Goal: Task Accomplishment & Management: Use online tool/utility

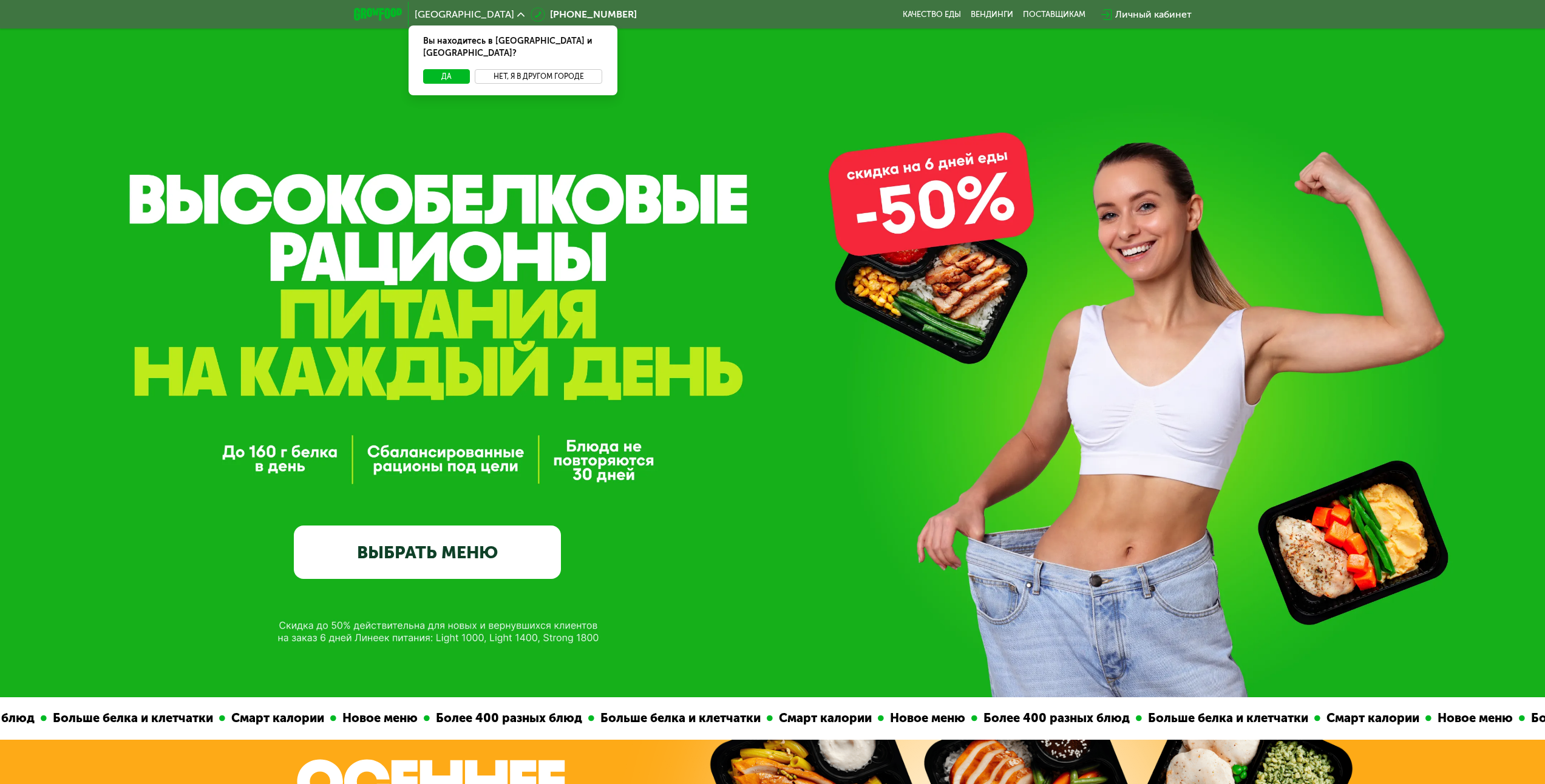
click at [511, 70] on button "Нет, я в другом городе" at bounding box center [538, 76] width 128 height 15
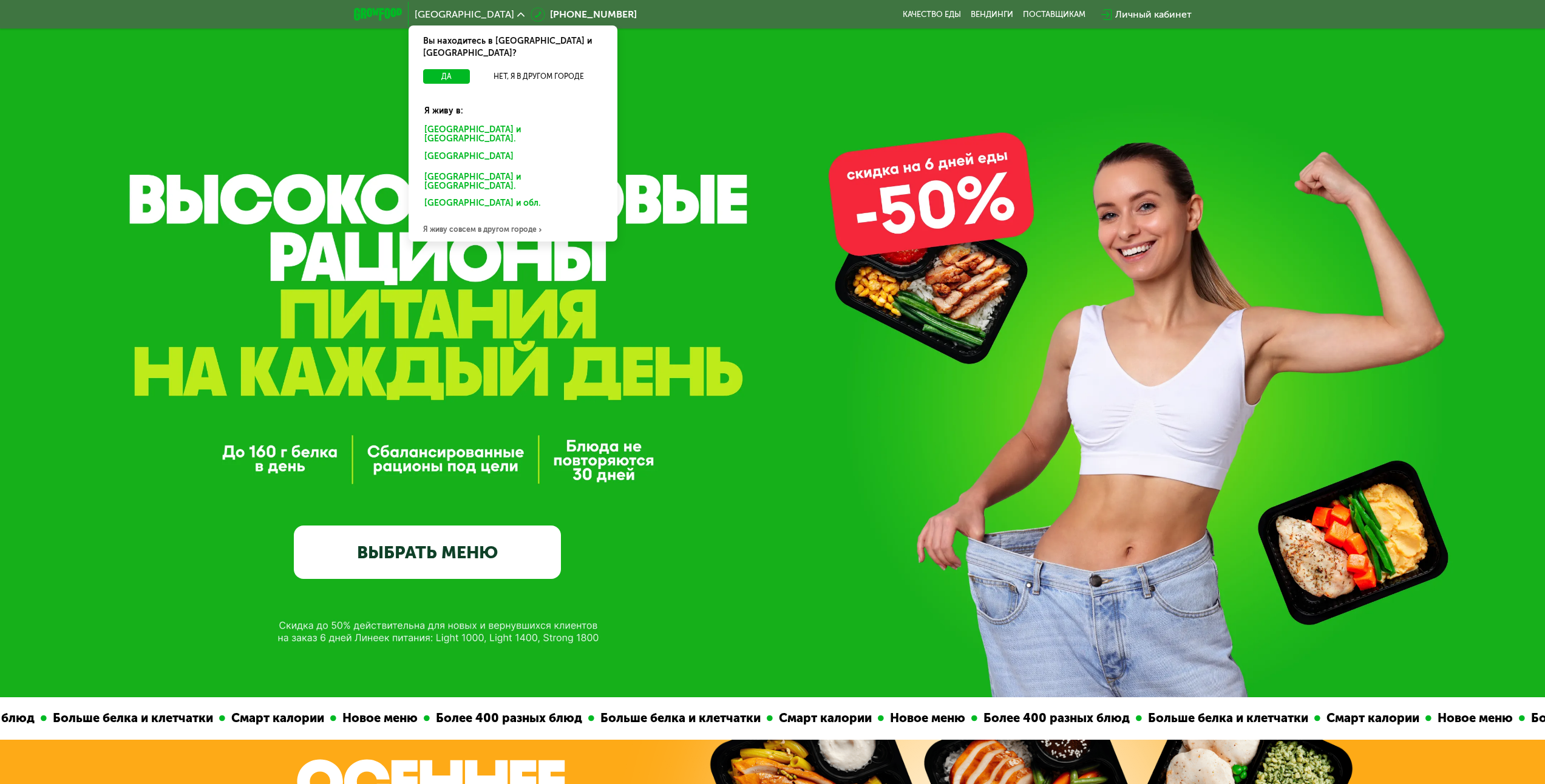
click at [519, 217] on div "Я живу совсем в другом городе" at bounding box center [513, 229] width 209 height 24
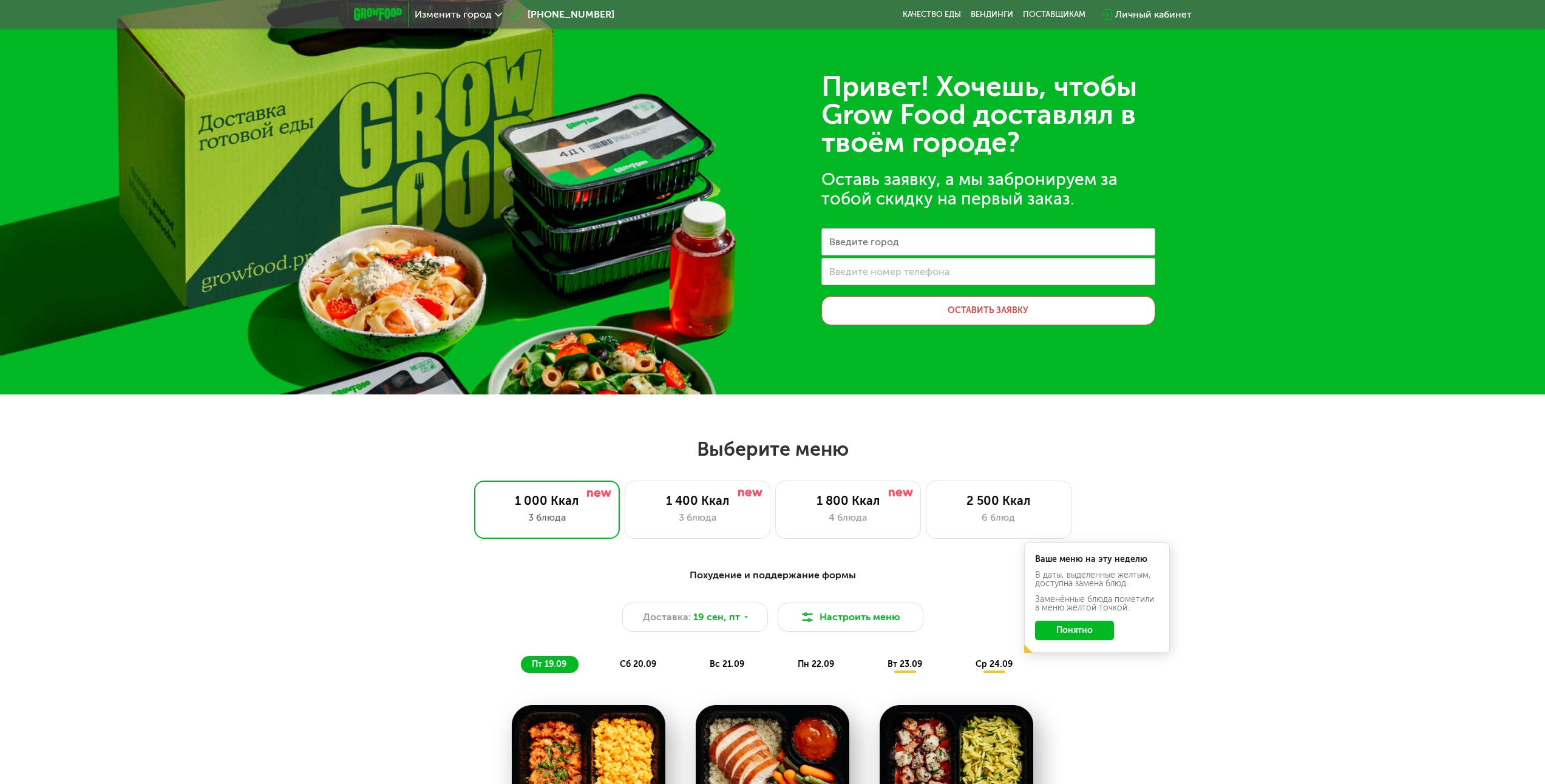
click at [891, 245] on label "Введите город" at bounding box center [864, 242] width 70 height 7
click at [891, 246] on input "Введите город" at bounding box center [988, 241] width 334 height 27
type input "**********"
click at [748, 266] on div "**********" at bounding box center [772, 197] width 1545 height 395
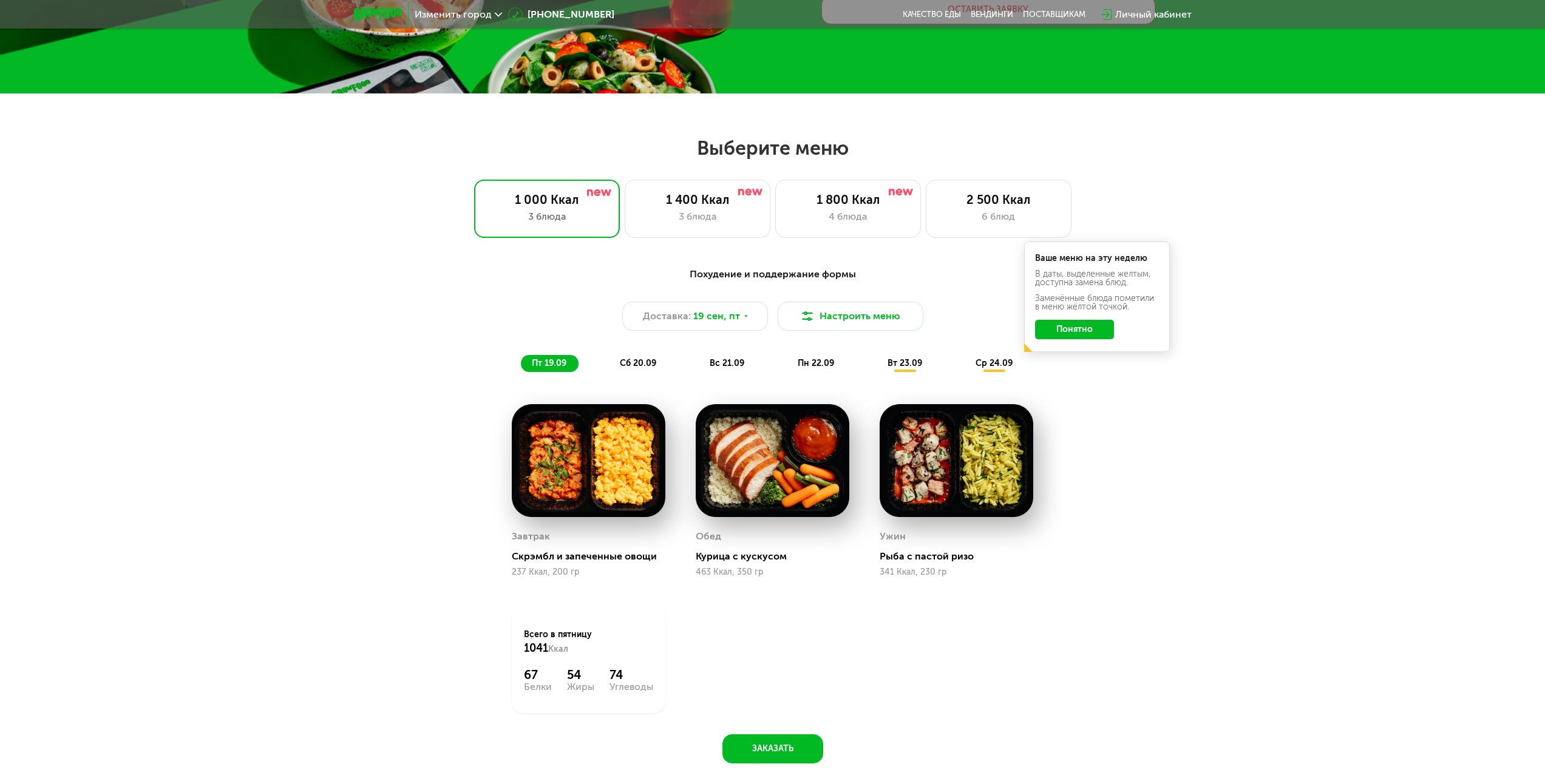
scroll to position [304, 0]
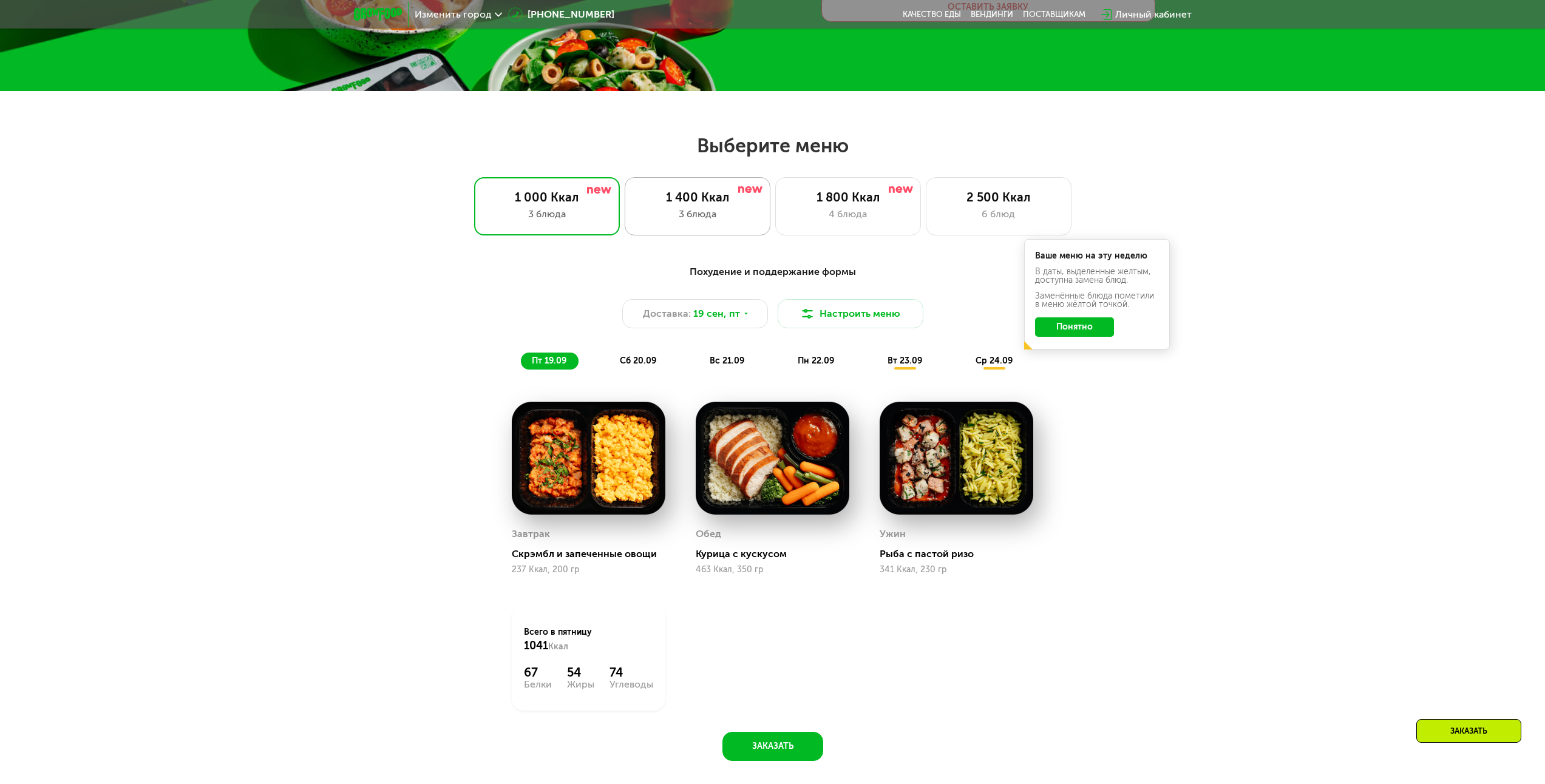
click at [741, 202] on div "1 400 Ккал" at bounding box center [698, 197] width 121 height 15
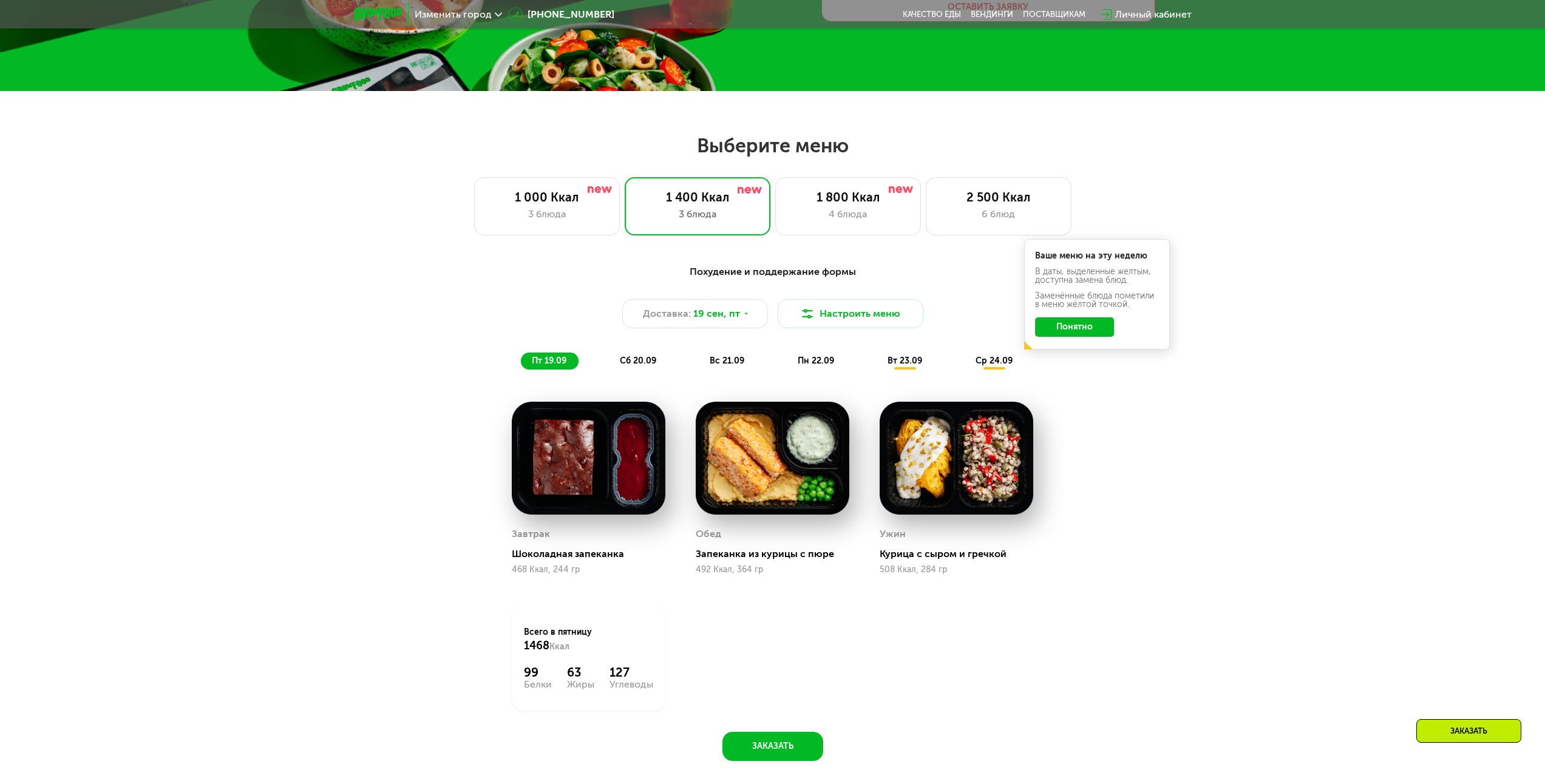
click at [1069, 328] on button "Понятно" at bounding box center [1075, 327] width 79 height 19
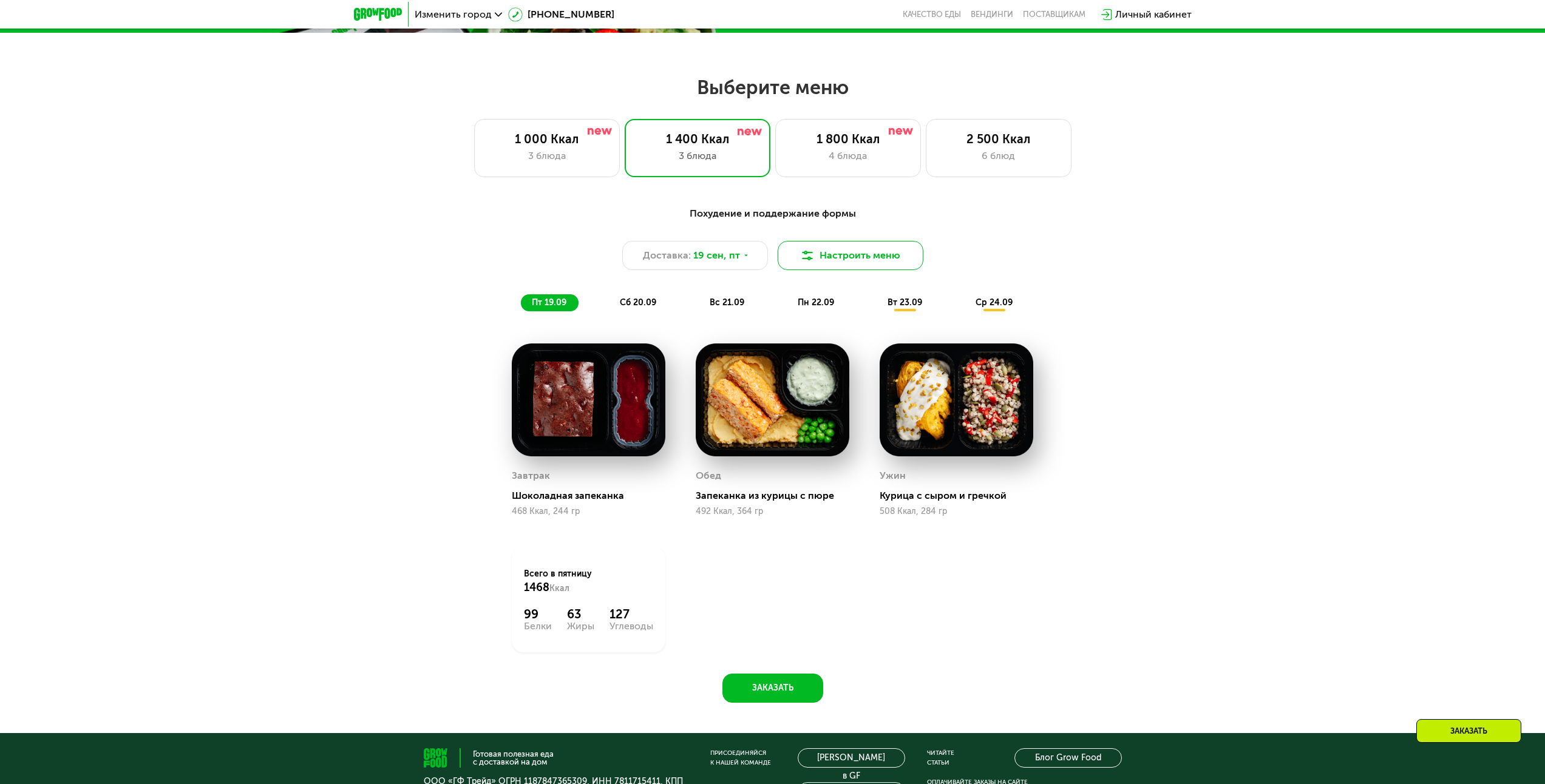
scroll to position [301, 0]
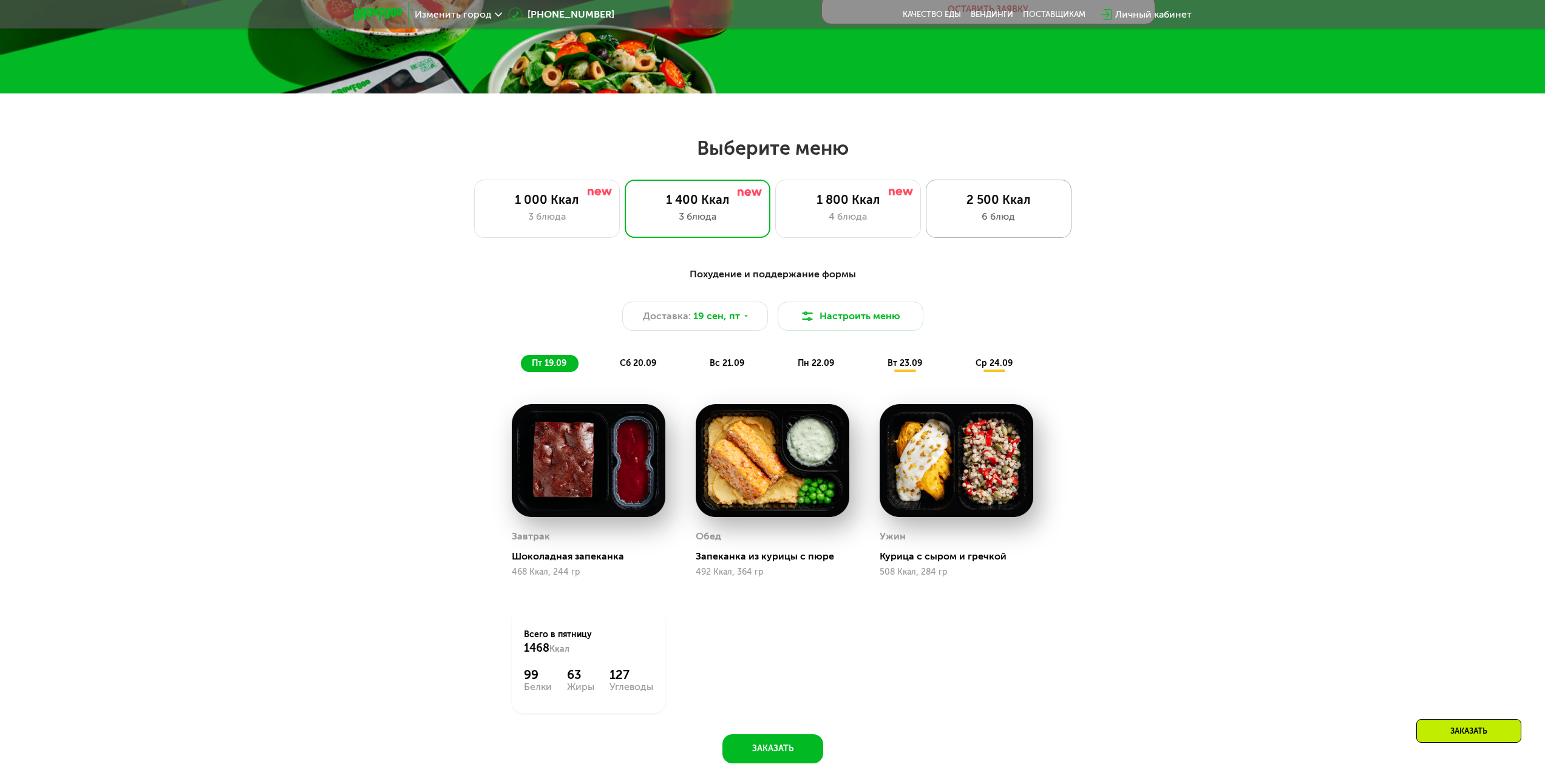
click at [993, 212] on div "6 блюд" at bounding box center [999, 216] width 121 height 15
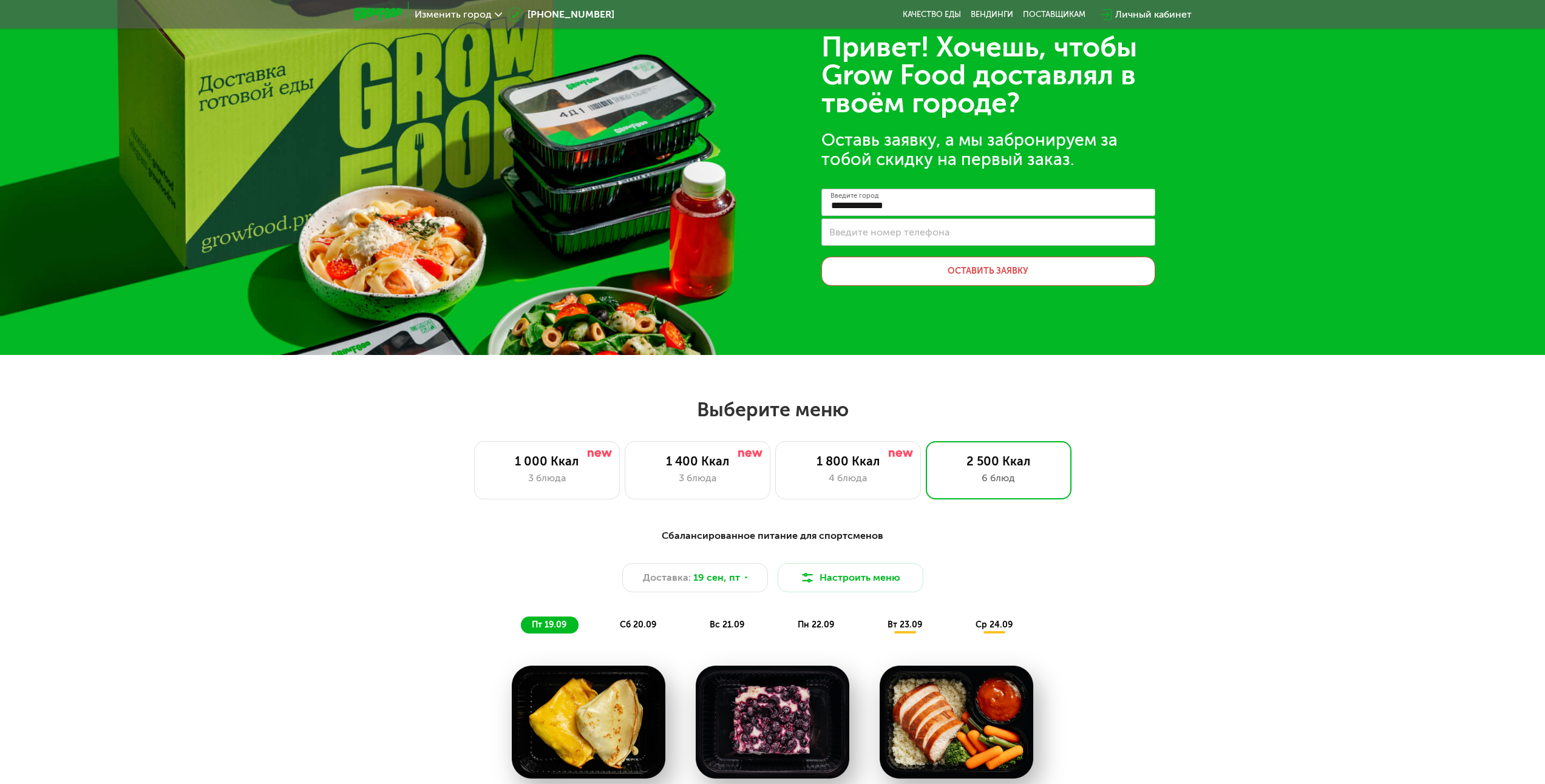
scroll to position [0, 0]
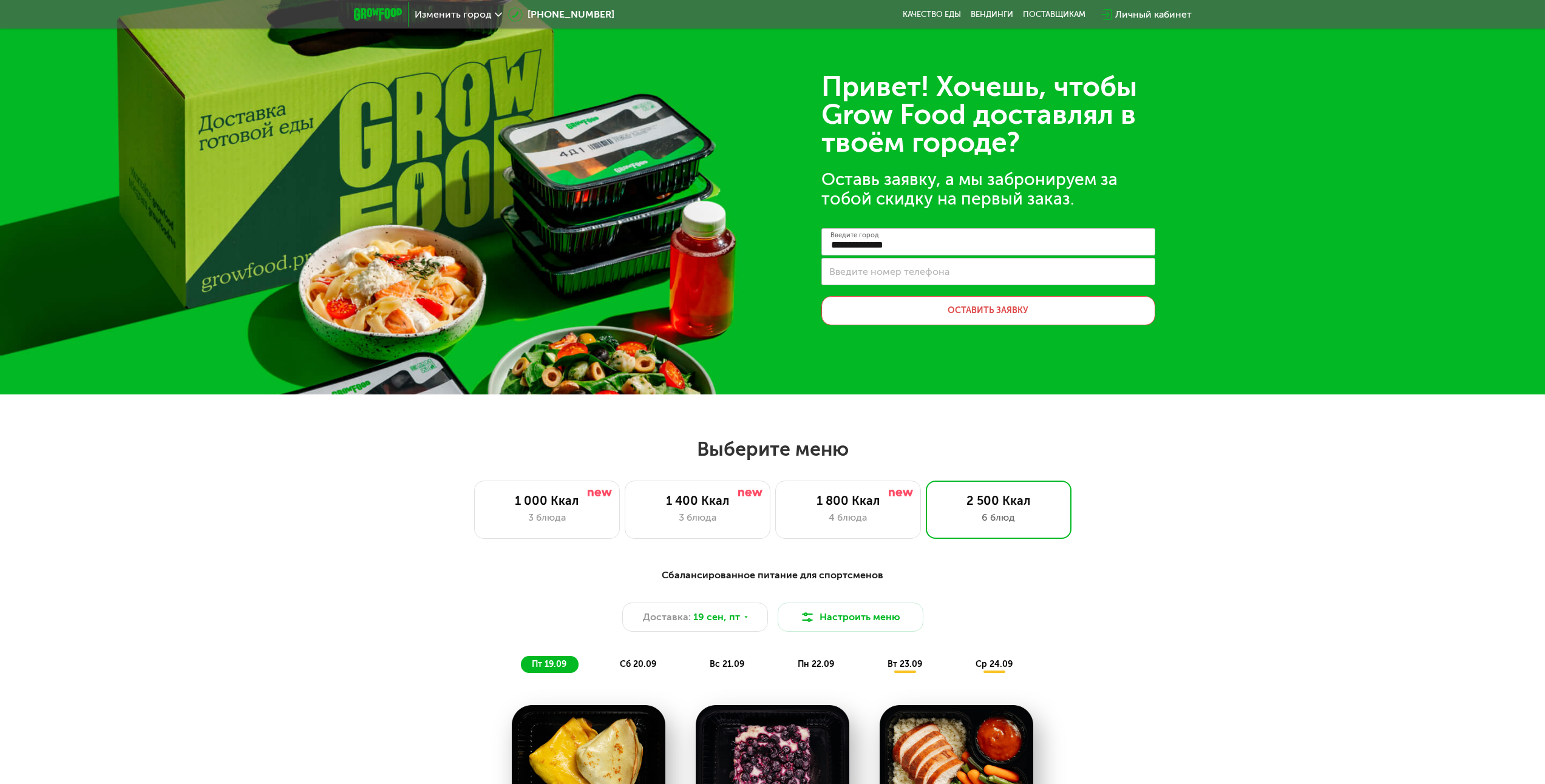
click at [484, 11] on span "Изменить город" at bounding box center [453, 15] width 77 height 10
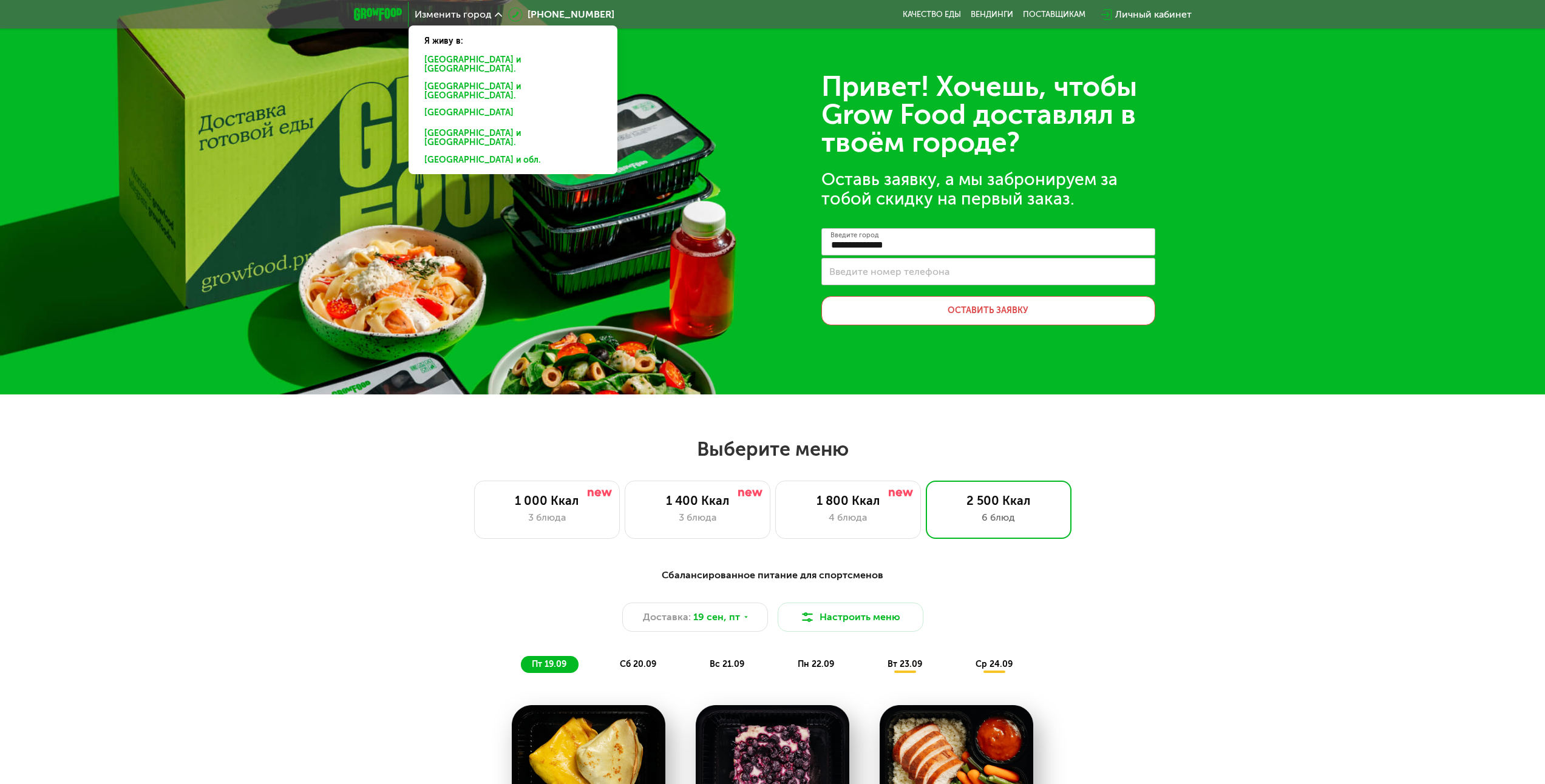
click at [484, 11] on span "Изменить город" at bounding box center [453, 15] width 77 height 10
click at [392, 10] on img at bounding box center [378, 14] width 48 height 13
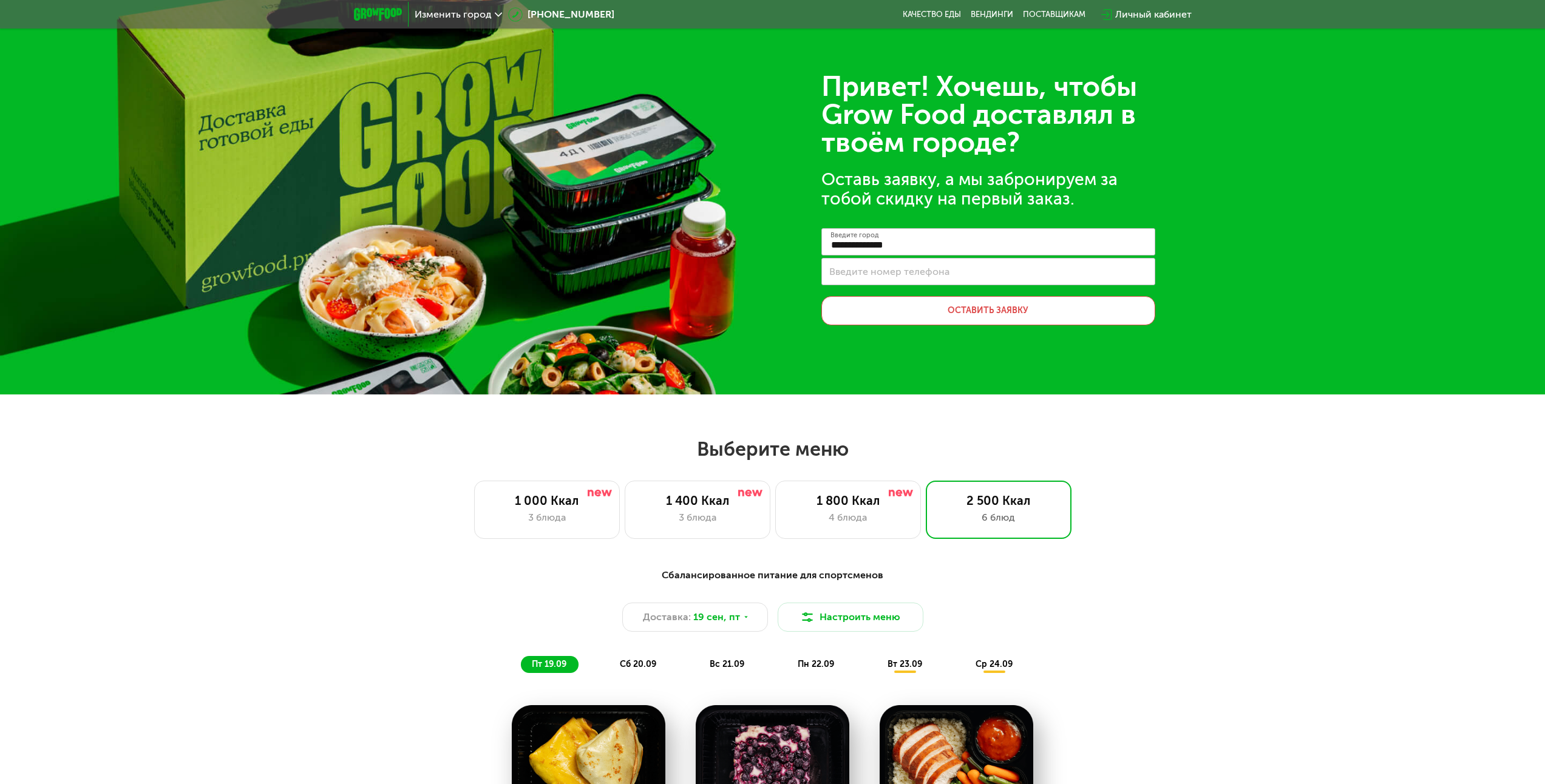
click at [371, 10] on img at bounding box center [378, 14] width 48 height 13
